Goal: Check status: Check status

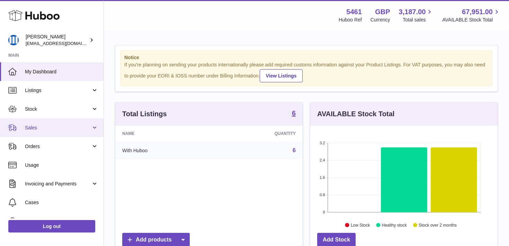
scroll to position [108, 187]
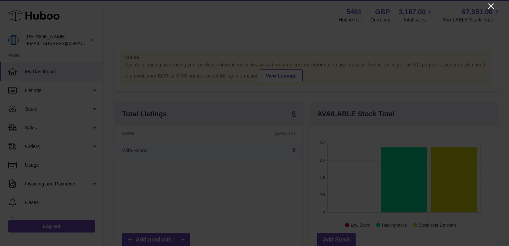
click at [492, 5] on icon "Close" at bounding box center [491, 6] width 6 height 6
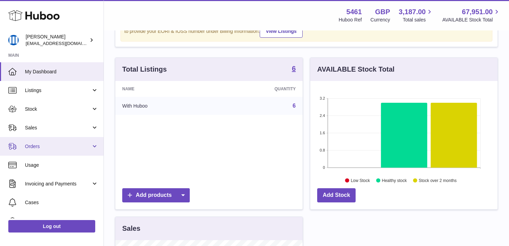
scroll to position [45, 0]
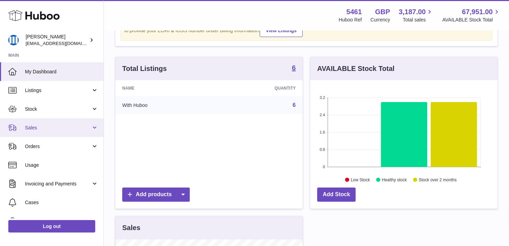
click at [54, 130] on span "Sales" at bounding box center [58, 128] width 66 height 7
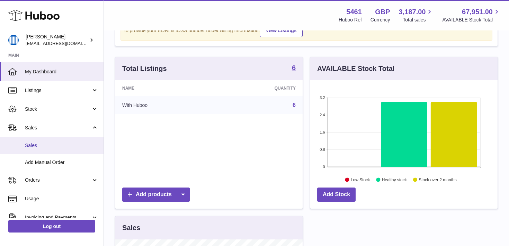
click at [59, 151] on link "Sales" at bounding box center [52, 145] width 104 height 17
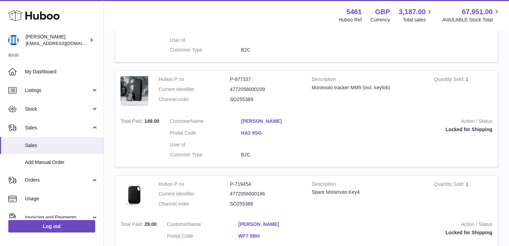
scroll to position [411, 0]
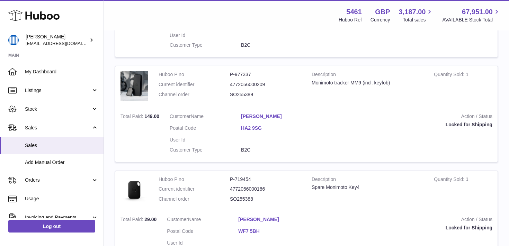
click at [325, 124] on div "Locked for Shipping" at bounding box center [408, 125] width 170 height 7
